Goal: Check status: Check status

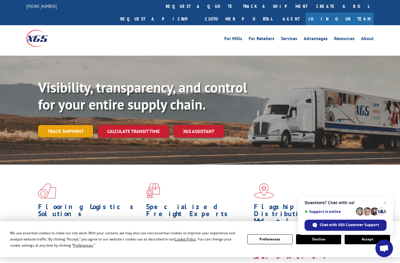
click at [68, 125] on link "Track shipment" at bounding box center [65, 131] width 55 height 12
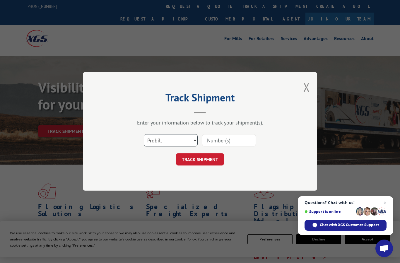
click at [197, 143] on select "Select category... Probill BOL PO" at bounding box center [171, 141] width 54 height 12
select select "bol"
click at [238, 143] on input at bounding box center [229, 141] width 54 height 12
type input "CP-029809.A"
click at [206, 159] on button "TRACK SHIPMENT" at bounding box center [200, 160] width 48 height 12
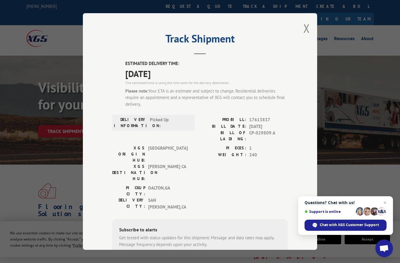
click at [147, 256] on input at bounding box center [150, 262] width 56 height 12
type input "[PHONE_NUMBER]"
click at [205, 256] on button "SUBSCRIBE" at bounding box center [199, 262] width 34 height 12
click at [390, 199] on span "Questions? Chat with us! Support is online Chat with XGS Customer Support" at bounding box center [345, 215] width 95 height 39
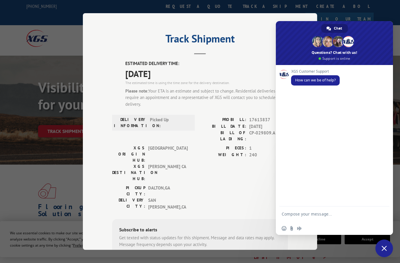
scroll to position [81, 0]
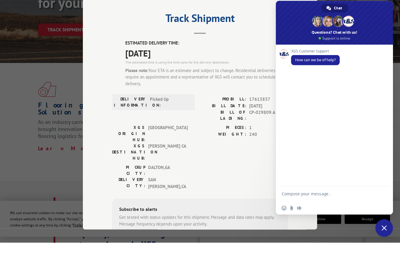
click at [239, 211] on div "ESTIMATED DELIVERY TIME: [DATE] The estimated time is using the time zone for t…" at bounding box center [200, 171] width 176 height 222
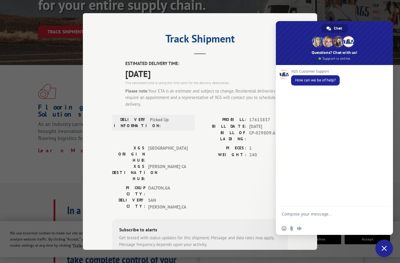
scroll to position [99, 0]
click at [387, 30] on span at bounding box center [334, 43] width 117 height 44
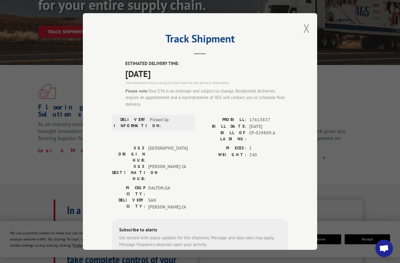
click at [309, 21] on button "Close modal" at bounding box center [307, 29] width 6 height 16
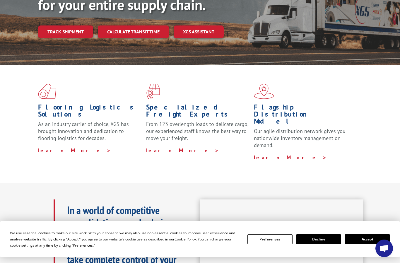
scroll to position [0, 0]
